Goal: Download file/media

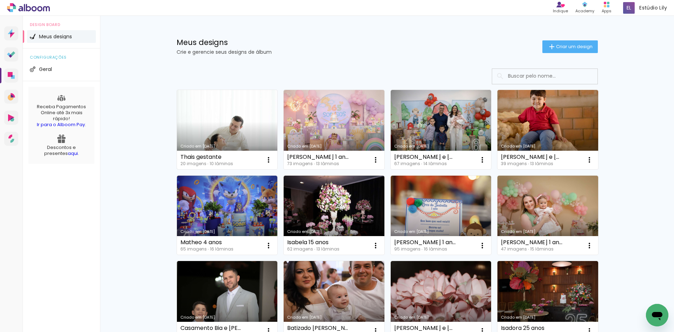
click at [241, 108] on link "Criado em [DATE]" at bounding box center [227, 129] width 101 height 79
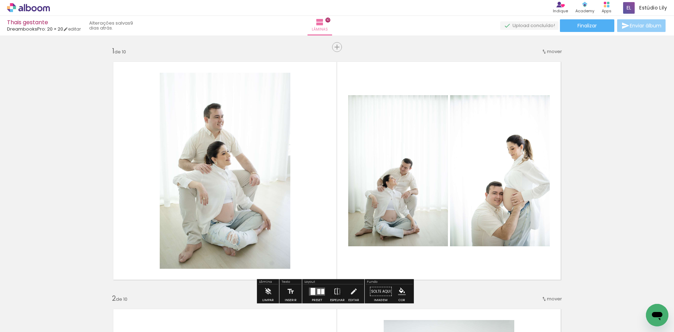
click at [626, 25] on iron-icon at bounding box center [625, 25] width 8 height 8
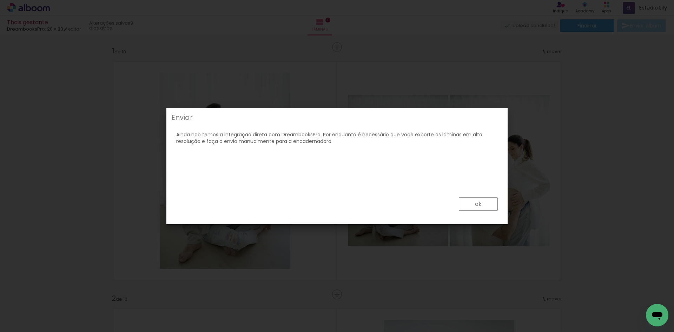
click at [485, 206] on paper-button "ok" at bounding box center [478, 203] width 39 height 13
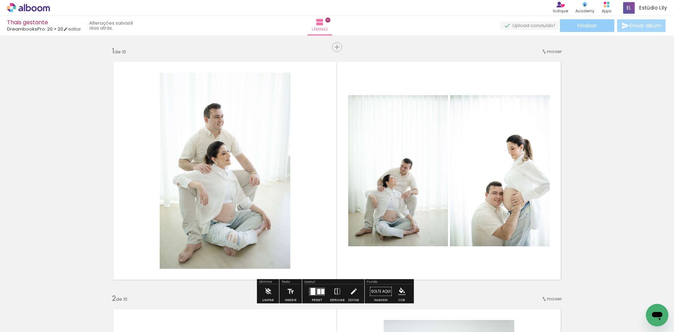
click at [587, 31] on paper-button "Finalizar" at bounding box center [587, 25] width 54 height 13
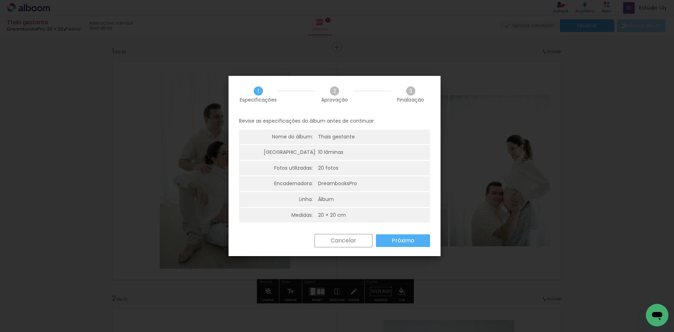
click at [389, 237] on paper-button "Próximo" at bounding box center [403, 240] width 54 height 13
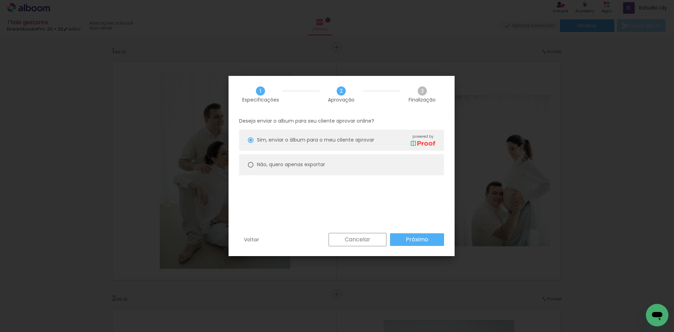
click at [0, 0] on slot "Não, quero apenas exportar" at bounding box center [0, 0] width 0 height 0
type paper-radio-button "on"
click at [0, 0] on slot "Próximo" at bounding box center [0, 0] width 0 height 0
type input "Alta, 300 DPI"
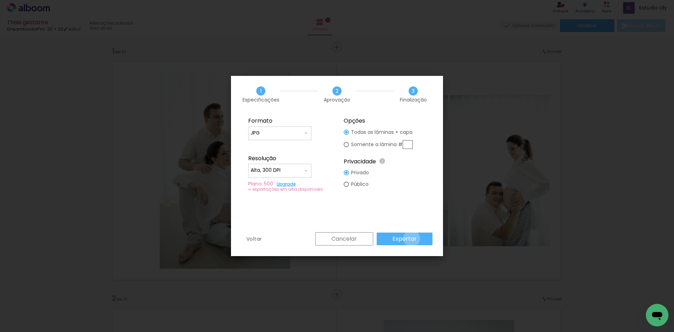
click at [0, 0] on slot "Exportar" at bounding box center [0, 0] width 0 height 0
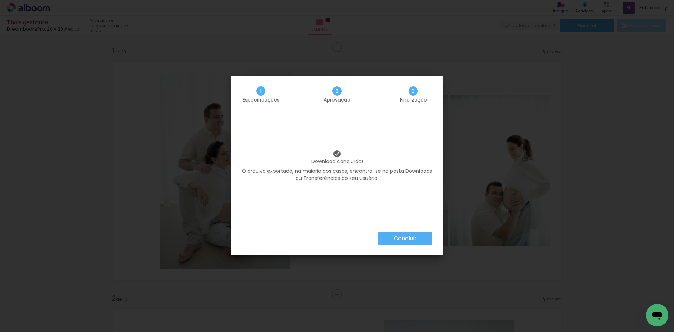
click at [397, 243] on paper-button "Concluir" at bounding box center [405, 238] width 54 height 13
